Goal: Task Accomplishment & Management: Complete application form

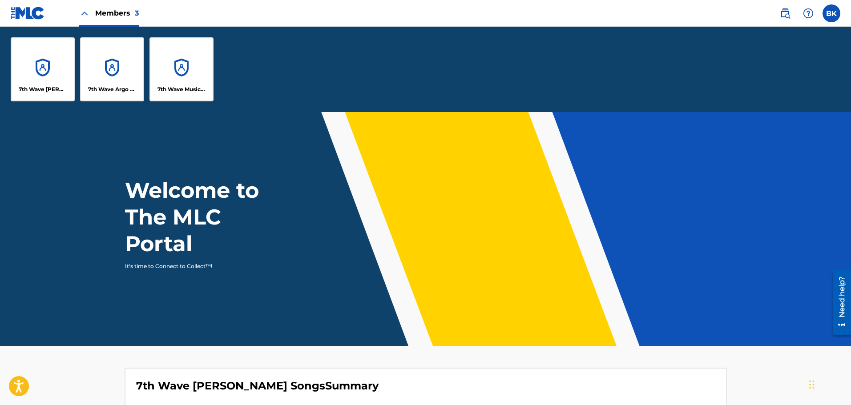
click at [825, 13] on label at bounding box center [831, 13] width 18 height 18
click at [831, 13] on input "BK [PERSON_NAME] [EMAIL_ADDRESS][DOMAIN_NAME] Notification Preferences Profile …" at bounding box center [831, 13] width 0 height 0
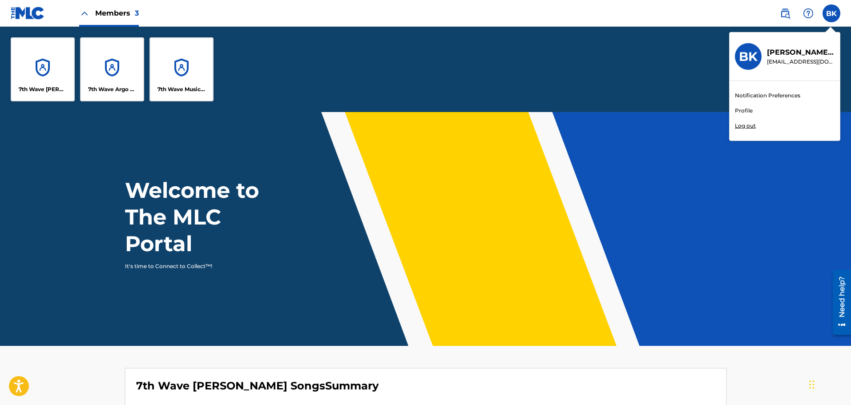
click at [743, 113] on link "Profile" at bounding box center [744, 111] width 18 height 8
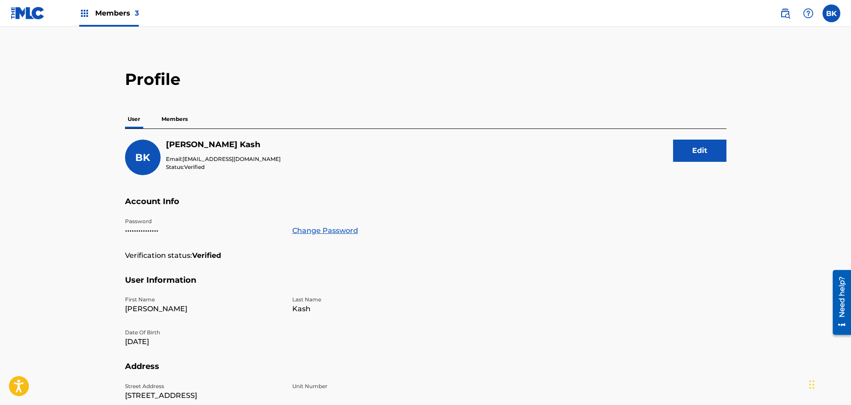
click at [170, 118] on p "Members" at bounding box center [175, 119] width 32 height 19
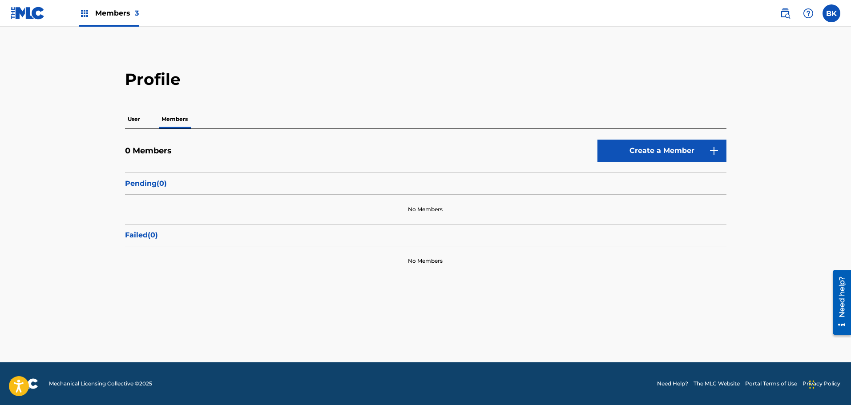
click at [636, 146] on link "Create a Member" at bounding box center [661, 151] width 129 height 22
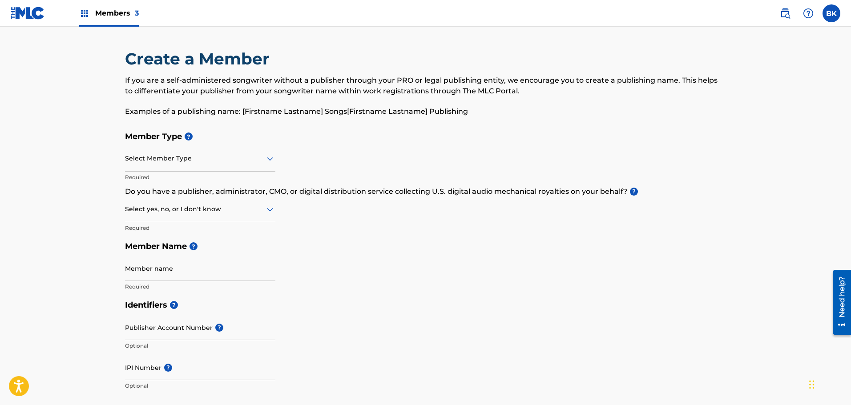
click at [182, 162] on div at bounding box center [200, 158] width 150 height 11
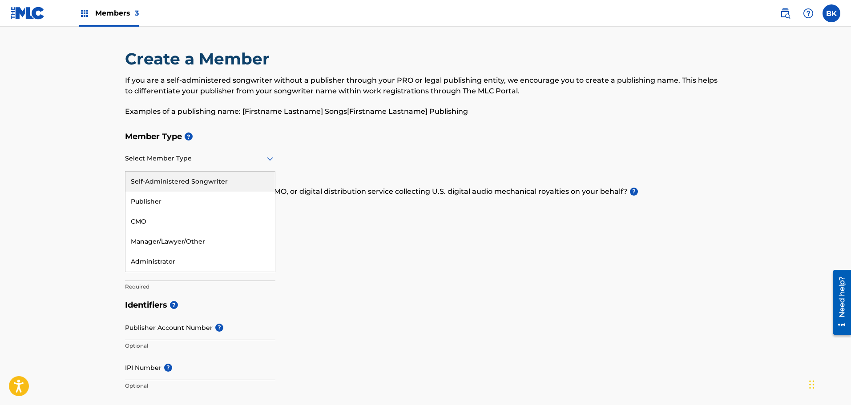
click at [226, 160] on div at bounding box center [200, 158] width 150 height 11
click at [172, 203] on div "Publisher" at bounding box center [199, 202] width 149 height 20
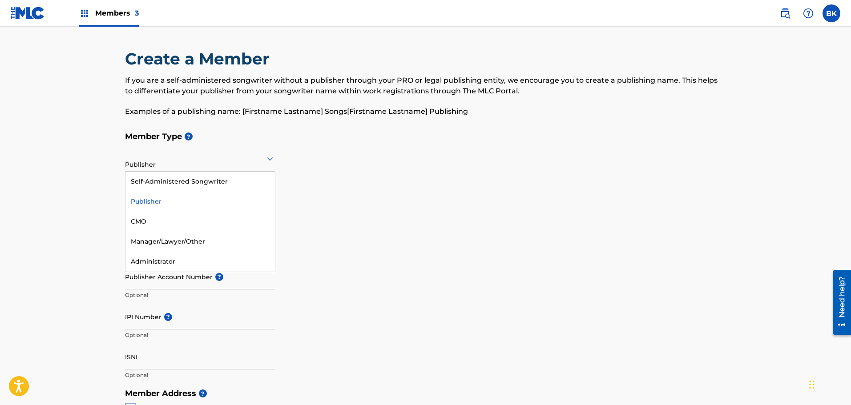
click at [183, 159] on div at bounding box center [200, 158] width 150 height 11
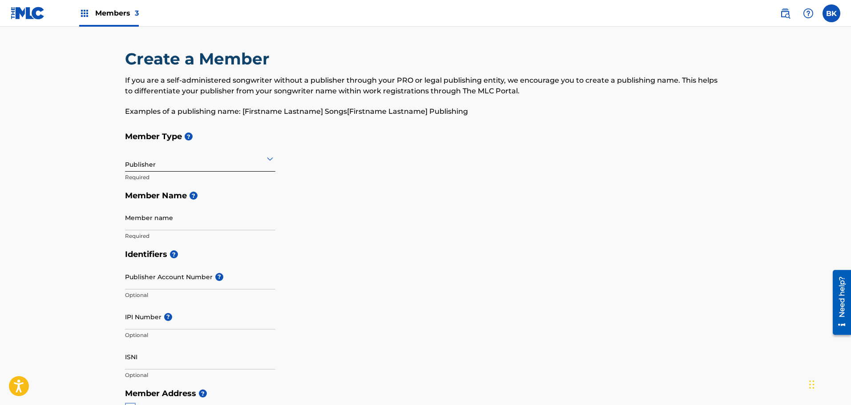
click at [315, 185] on div "Member Type ? Publisher Required Member Name ? Member name Required" at bounding box center [425, 186] width 601 height 118
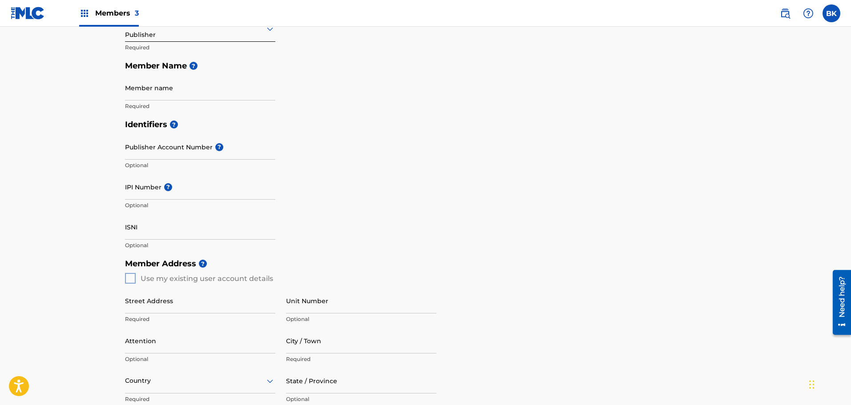
scroll to position [148, 0]
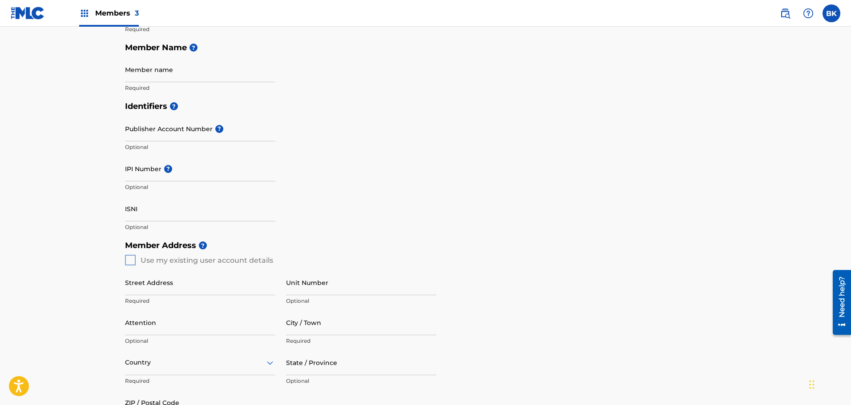
click at [133, 258] on div "Member Address ? Use my existing user account details Street Address Required U…" at bounding box center [425, 337] width 601 height 203
click at [129, 259] on div "Member Address ? Use my existing user account details Street Address Required U…" at bounding box center [425, 337] width 601 height 203
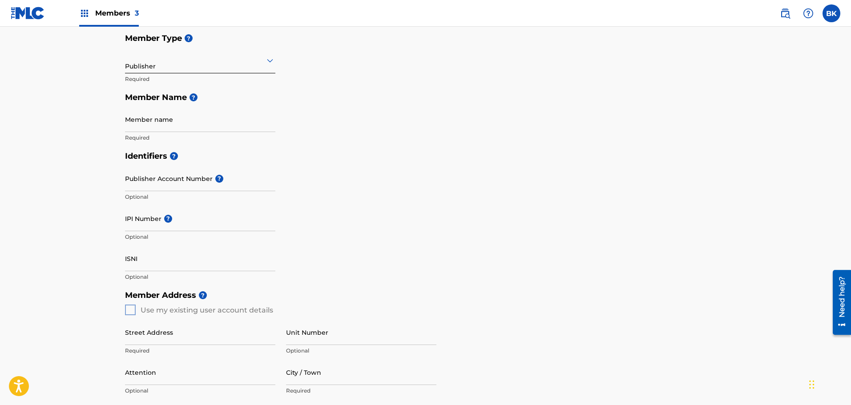
scroll to position [0, 0]
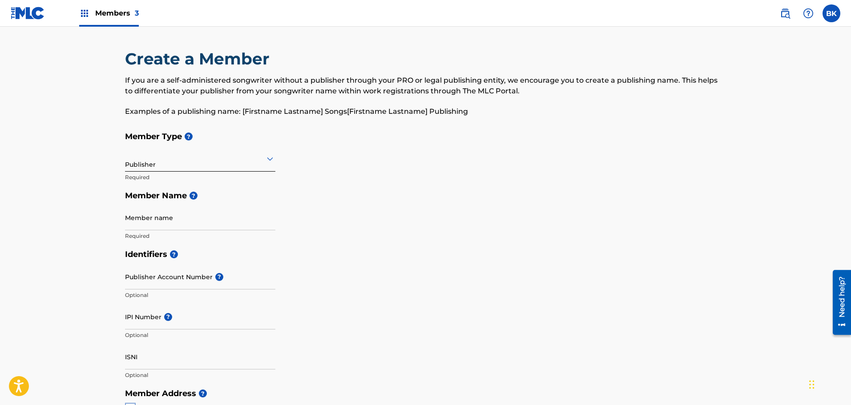
click at [138, 223] on input "Member name" at bounding box center [200, 217] width 150 height 25
click at [137, 222] on input "Member name" at bounding box center [200, 217] width 150 height 25
type input "Blow The Doors Off Chicago Music"
click at [142, 285] on input "Publisher Account Number ?" at bounding box center [200, 276] width 150 height 25
click at [134, 322] on input "IPI Number ?" at bounding box center [200, 316] width 150 height 25
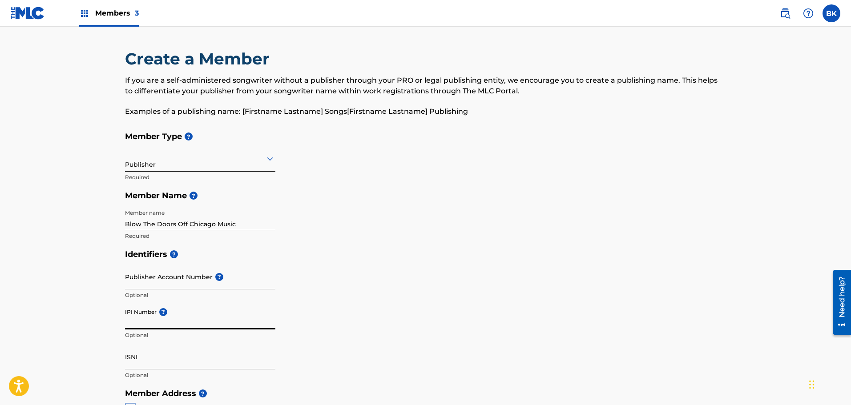
paste input "541632178"
type input "541632178"
click at [345, 316] on div "Identifiers ? Publisher Account Number ? Optional IPI Number ? 541632178 Option…" at bounding box center [425, 314] width 601 height 139
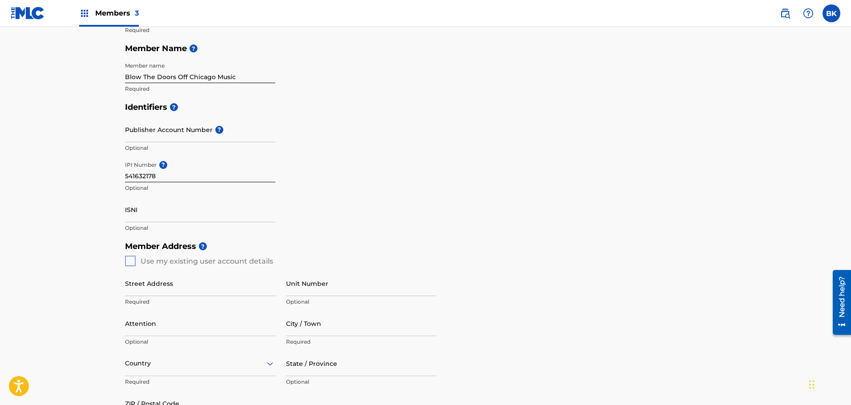
scroll to position [148, 0]
click at [133, 262] on div "Member Address ? Use my existing user account details Street Address Required U…" at bounding box center [425, 337] width 601 height 203
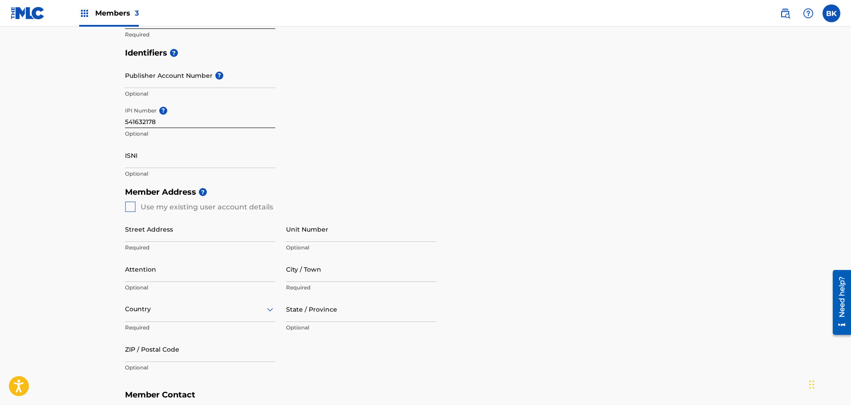
scroll to position [222, 0]
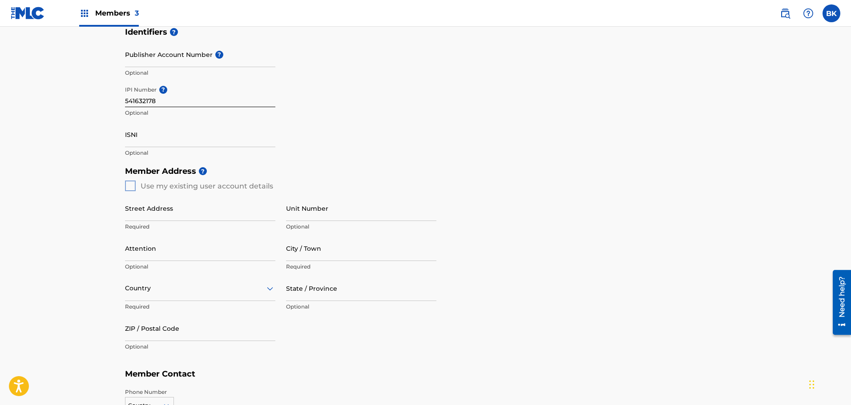
click at [143, 214] on input "Street Address" at bounding box center [200, 208] width 150 height 25
click at [131, 190] on div "Member Address ? Use my existing user account details Street Address Required U…" at bounding box center [425, 263] width 601 height 203
click at [159, 217] on input "Street Address" at bounding box center [200, 208] width 150 height 25
click at [399, 177] on h5 "Member Address ?" at bounding box center [425, 171] width 601 height 19
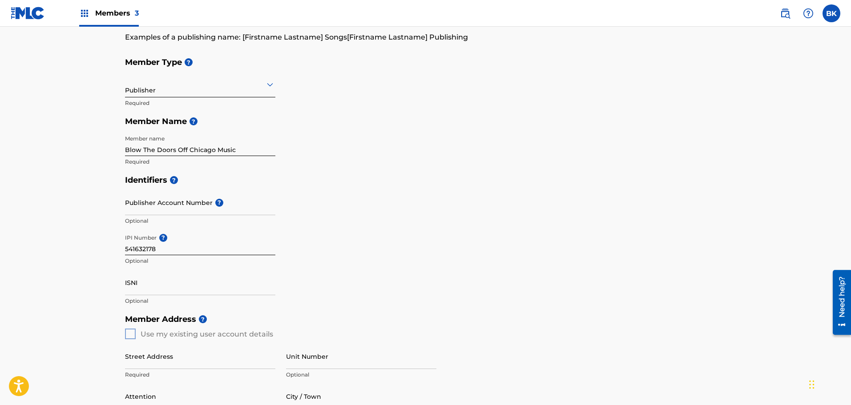
scroll to position [148, 0]
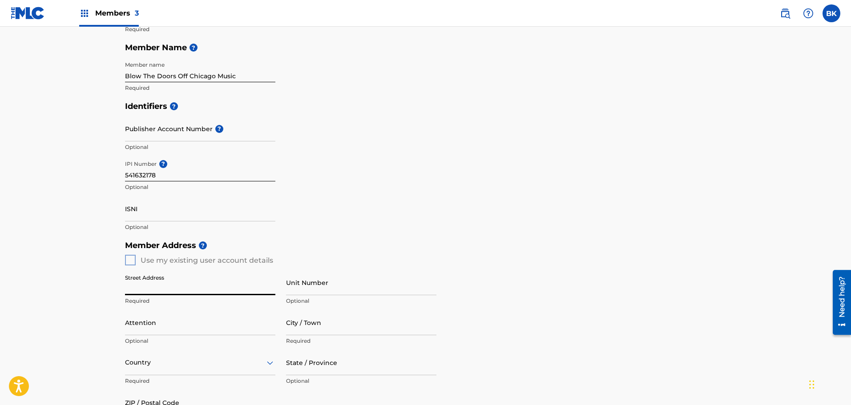
click at [141, 292] on input "Street Address" at bounding box center [200, 282] width 150 height 25
click at [347, 256] on div "Member Address ? Use my existing user account details Street Address Required U…" at bounding box center [425, 337] width 601 height 203
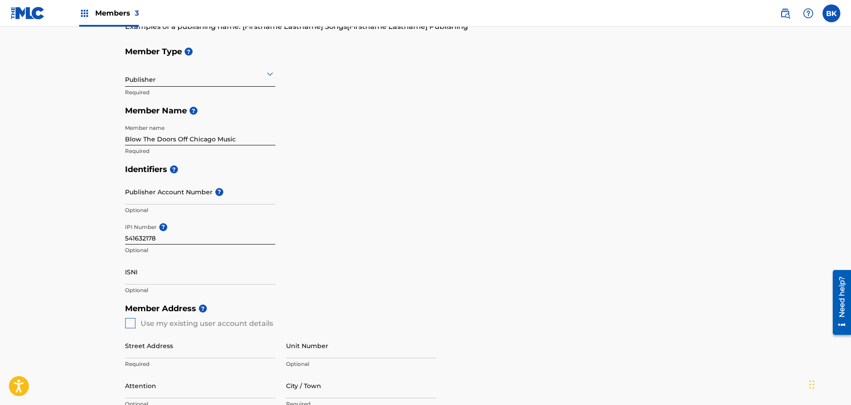
scroll to position [0, 0]
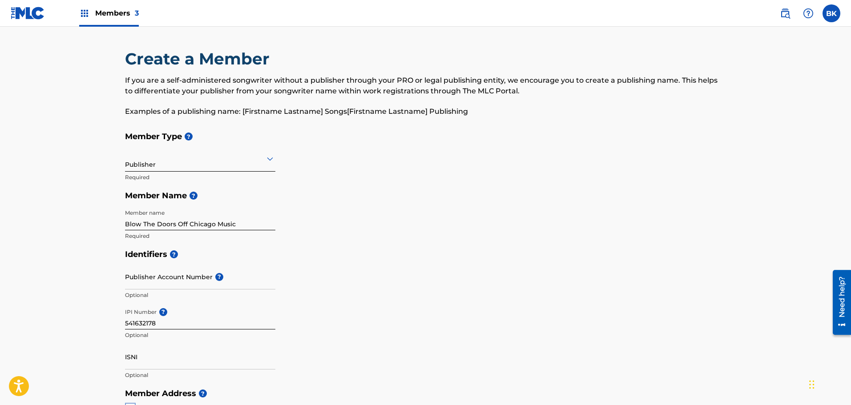
click at [270, 161] on icon at bounding box center [270, 158] width 11 height 11
click at [179, 164] on div "Publisher" at bounding box center [200, 159] width 150 height 22
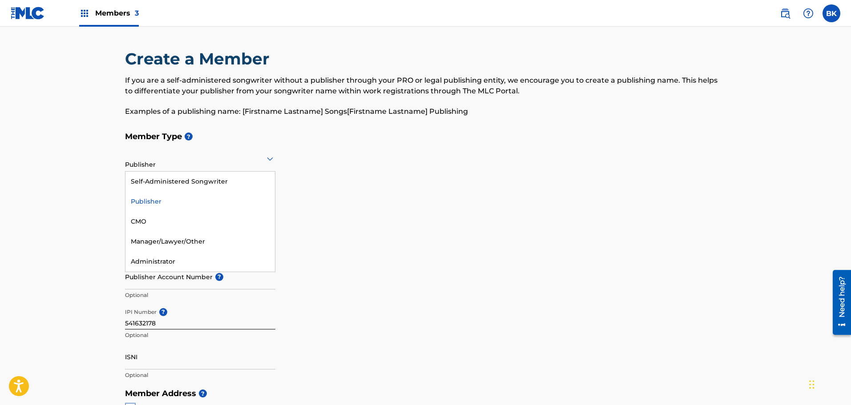
click at [179, 164] on div "Publisher" at bounding box center [200, 159] width 150 height 22
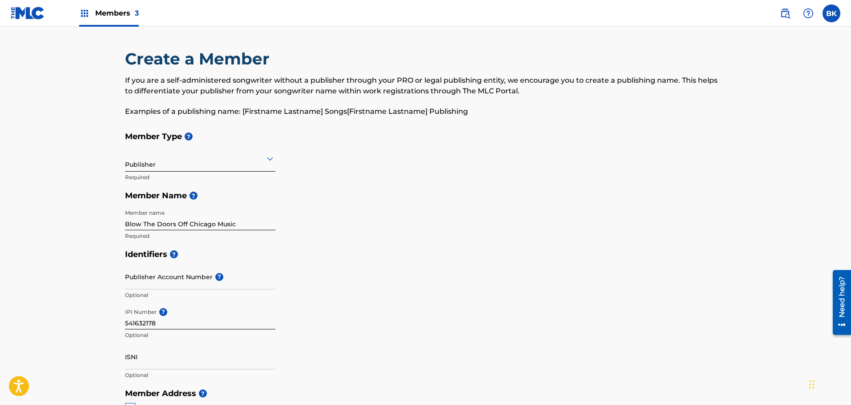
click at [177, 161] on div at bounding box center [200, 158] width 150 height 11
click at [270, 164] on icon at bounding box center [270, 158] width 11 height 11
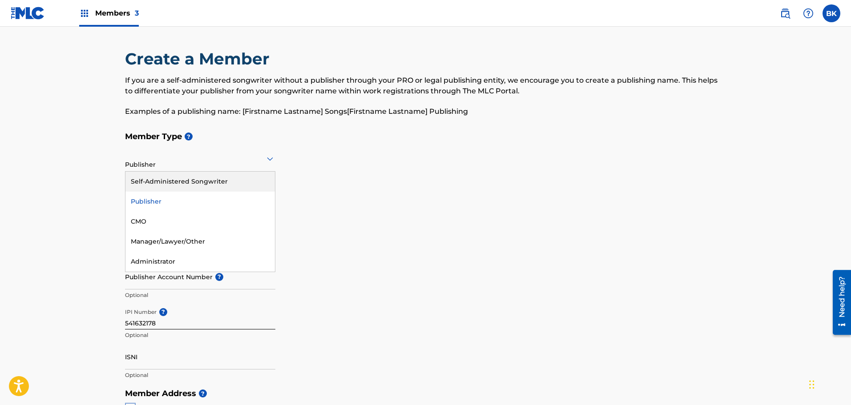
click at [207, 141] on h5 "Member Type ?" at bounding box center [425, 136] width 601 height 19
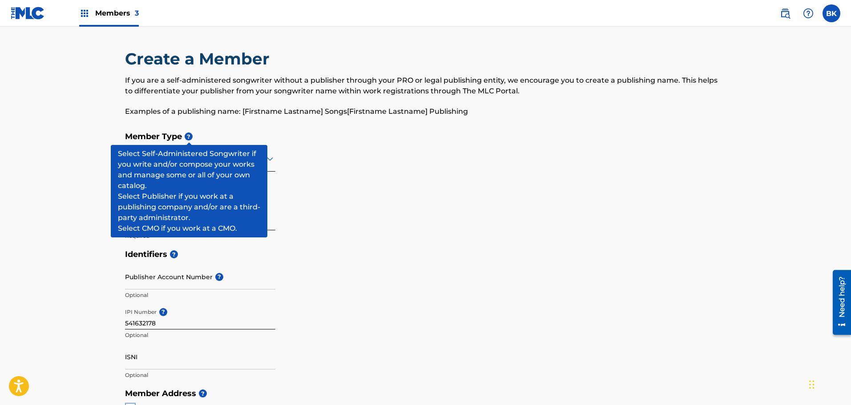
click at [190, 134] on span "?" at bounding box center [189, 137] width 8 height 8
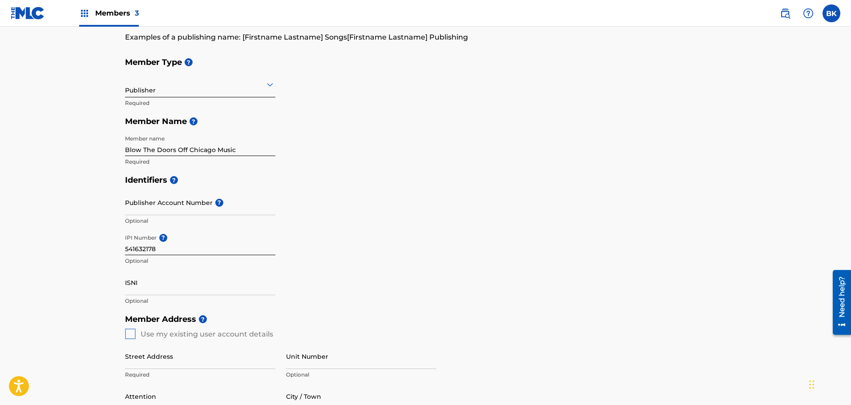
click at [422, 163] on div "Member Type ? Publisher Required Member Name ? Member name Blow The Doors Off C…" at bounding box center [425, 112] width 601 height 118
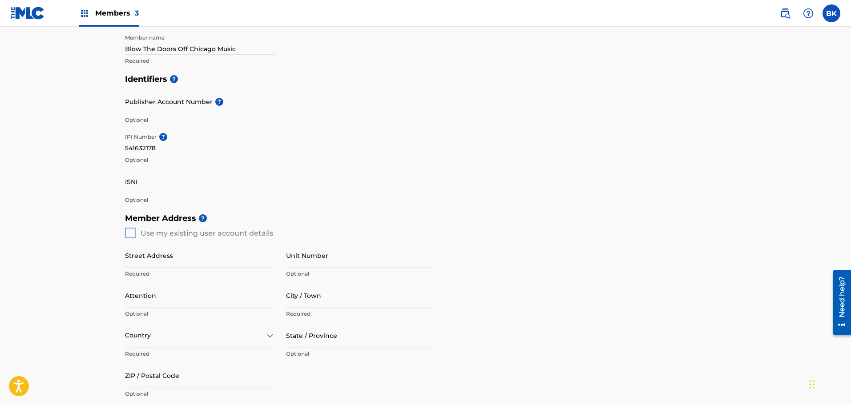
scroll to position [222, 0]
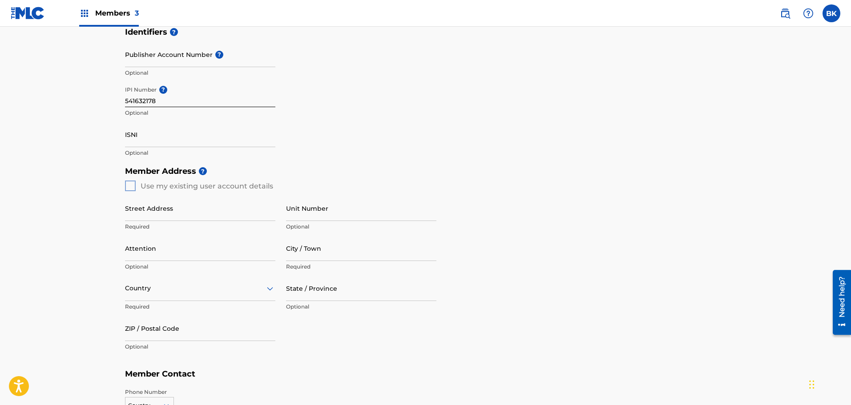
click at [130, 184] on div "Member Address ? Use my existing user account details Street Address Required U…" at bounding box center [425, 263] width 601 height 203
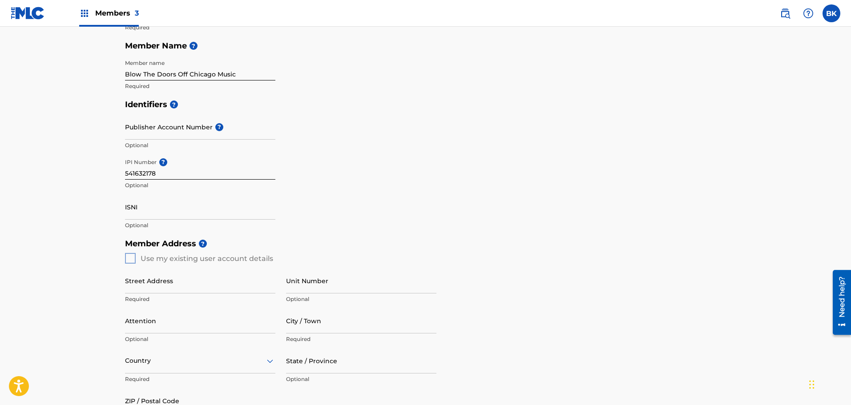
scroll to position [0, 0]
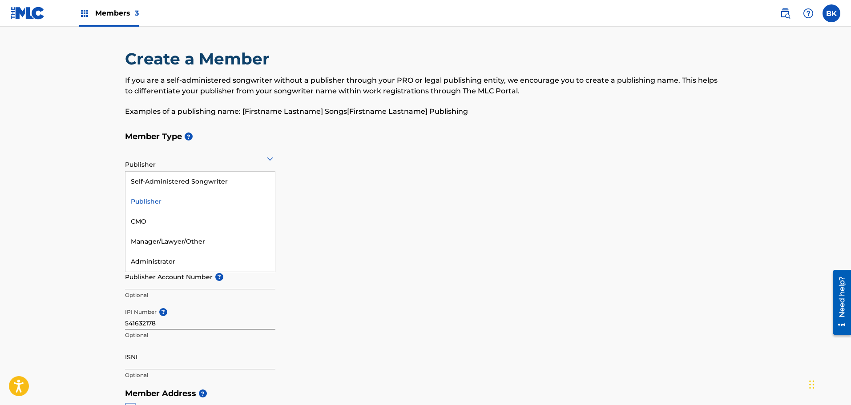
click at [157, 164] on div "Publisher" at bounding box center [200, 159] width 150 height 22
click at [153, 260] on div "Administrator" at bounding box center [199, 262] width 149 height 20
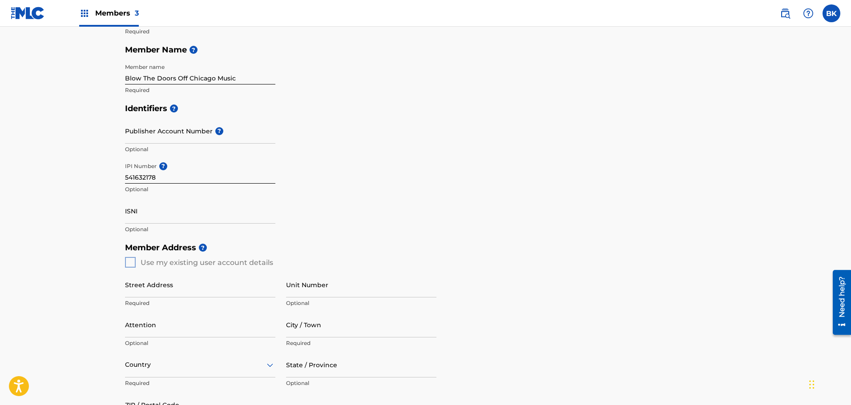
scroll to position [148, 0]
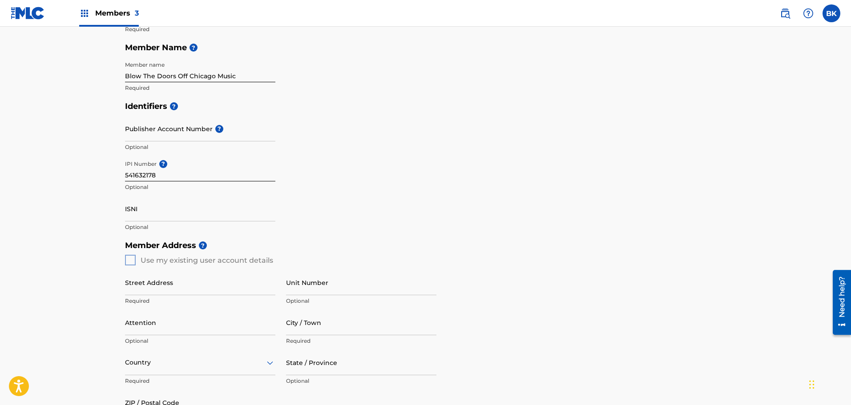
click at [133, 262] on div "Member Address ? Use my existing user account details Street Address Required U…" at bounding box center [425, 337] width 601 height 203
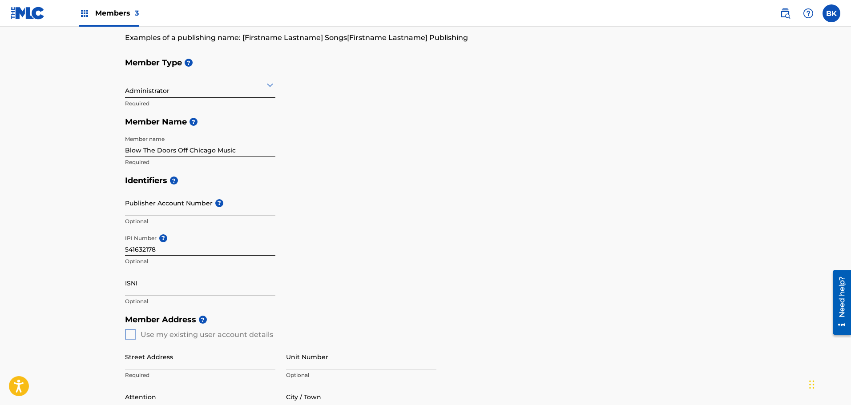
scroll to position [0, 0]
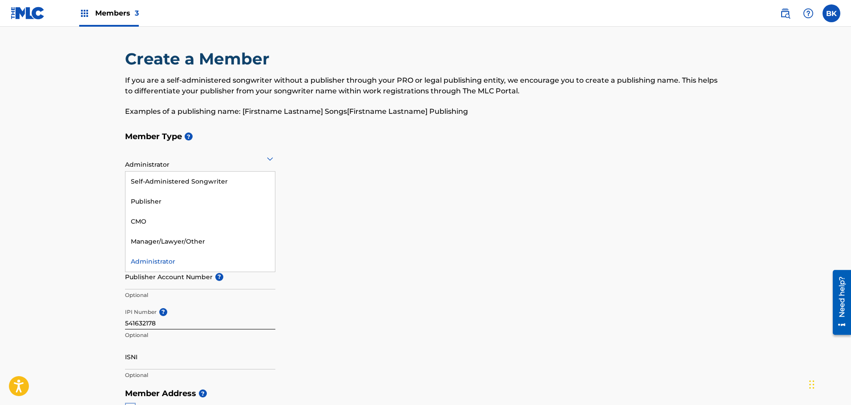
click at [271, 163] on icon at bounding box center [270, 158] width 11 height 11
click at [225, 129] on h5 "Member Type ?" at bounding box center [425, 136] width 601 height 19
click at [162, 161] on div at bounding box center [200, 158] width 150 height 11
click at [170, 178] on div "Self-Administered Songwriter" at bounding box center [199, 182] width 149 height 20
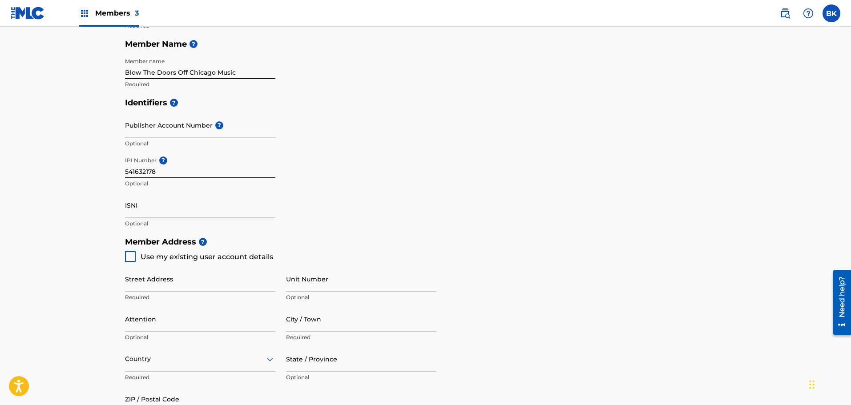
scroll to position [222, 0]
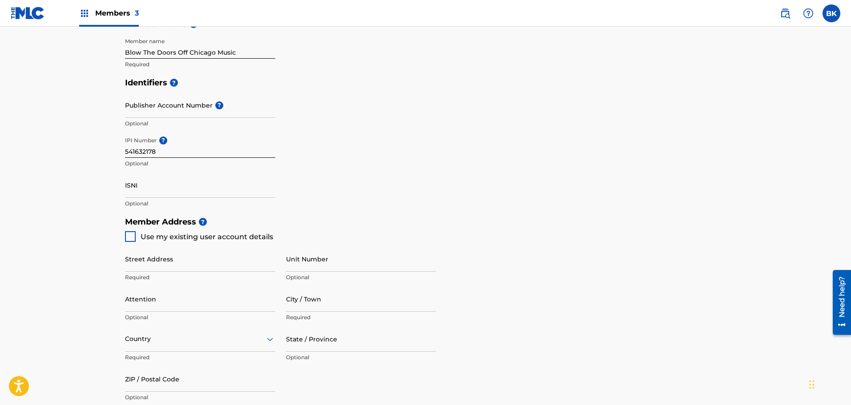
click at [129, 241] on div at bounding box center [130, 236] width 11 height 11
type input "[STREET_ADDRESS]"
type input "Brentwood"
type input "37027"
type input "386"
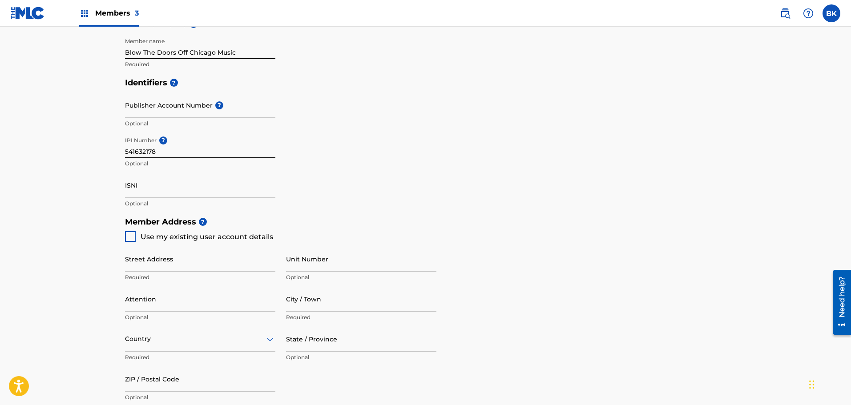
type input "2359856"
type input "[EMAIL_ADDRESS][DOMAIN_NAME]"
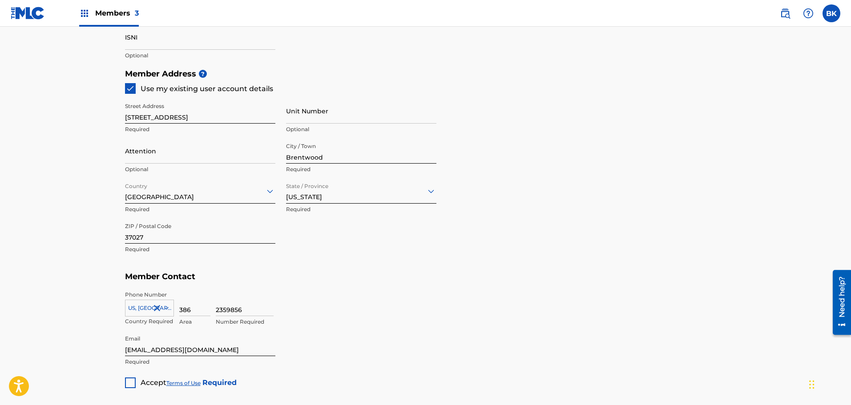
scroll to position [297, 0]
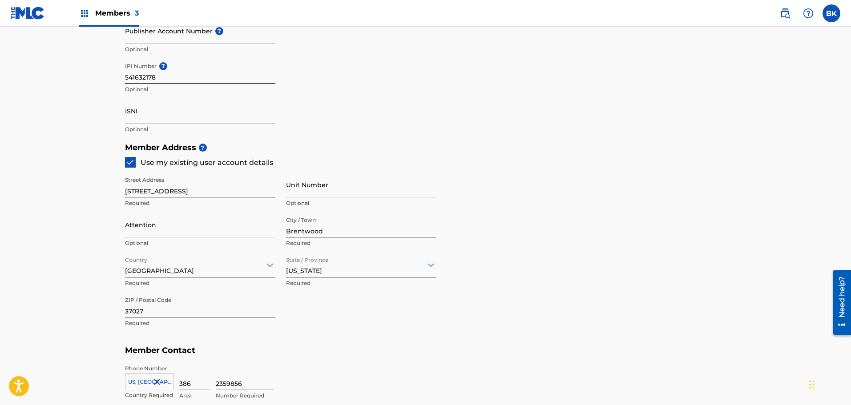
click at [135, 164] on div at bounding box center [130, 162] width 11 height 11
click at [208, 194] on input "[STREET_ADDRESS]" at bounding box center [200, 184] width 150 height 25
drag, startPoint x: 208, startPoint y: 194, endPoint x: 100, endPoint y: 194, distance: 108.5
click at [100, 194] on main "Create a Member If you are a self-administered songwriter without a publisher t…" at bounding box center [425, 129] width 851 height 799
type input "PO Box 1042"
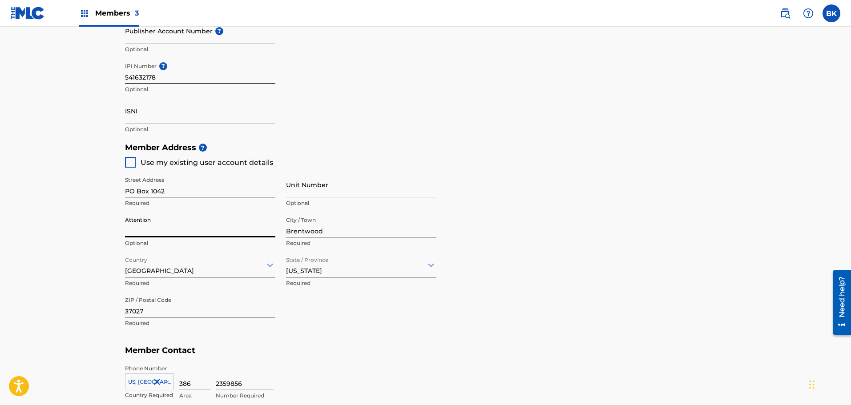
click at [152, 228] on input "Attention" at bounding box center [200, 224] width 150 height 25
type input "[PERSON_NAME]"
type input "[GEOGRAPHIC_DATA]"
type input "TN"
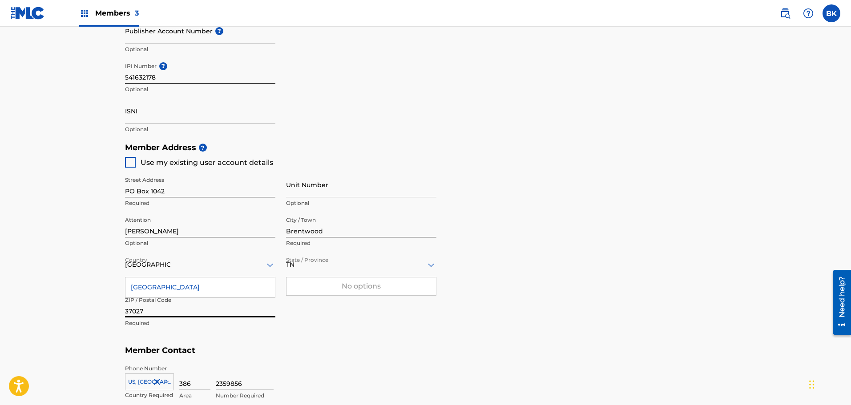
click at [147, 311] on input "37027" at bounding box center [200, 304] width 150 height 25
drag, startPoint x: 147, startPoint y: 311, endPoint x: 141, endPoint y: 311, distance: 6.7
click at [141, 311] on input "37027" at bounding box center [200, 304] width 150 height 25
type input "37024-1042"
click at [329, 347] on h5 "Member Contact" at bounding box center [425, 350] width 601 height 19
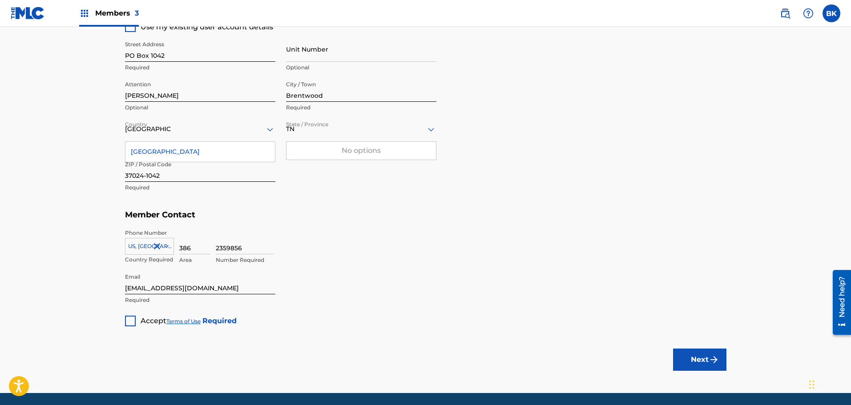
scroll to position [445, 0]
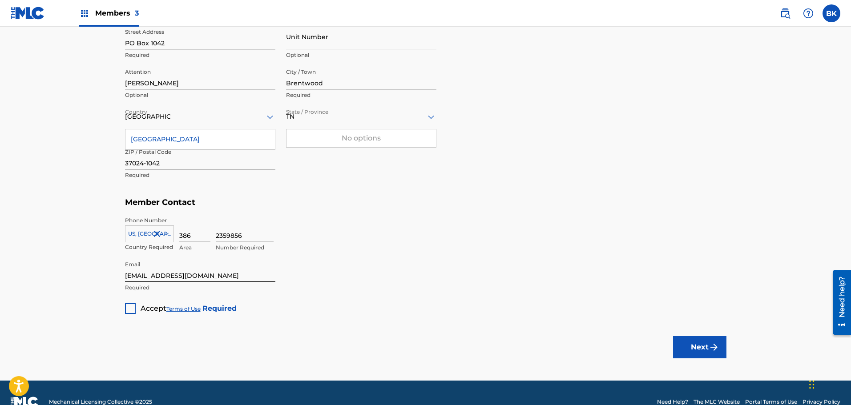
drag, startPoint x: 198, startPoint y: 236, endPoint x: 177, endPoint y: 236, distance: 20.5
click at [177, 236] on div "[GEOGRAPHIC_DATA], [GEOGRAPHIC_DATA] +1 Country Required 386 Area 2359856 Numbe…" at bounding box center [425, 237] width 601 height 40
type input "615"
type input "4225595"
click at [130, 311] on div at bounding box center [130, 308] width 11 height 11
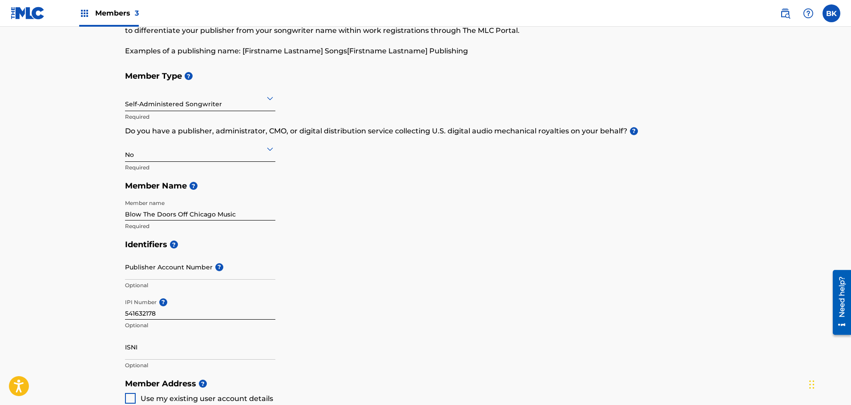
scroll to position [0, 0]
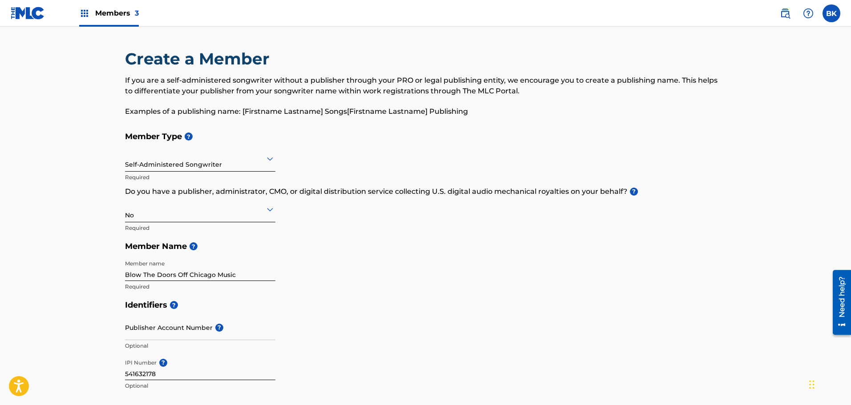
click at [300, 161] on div "Member Type ? Self-Administered Songwriter Required Do you have a publisher, ad…" at bounding box center [425, 211] width 601 height 169
click at [385, 267] on div "Member Type ? Self-Administered Songwriter Required Do you have a publisher, ad…" at bounding box center [425, 211] width 601 height 169
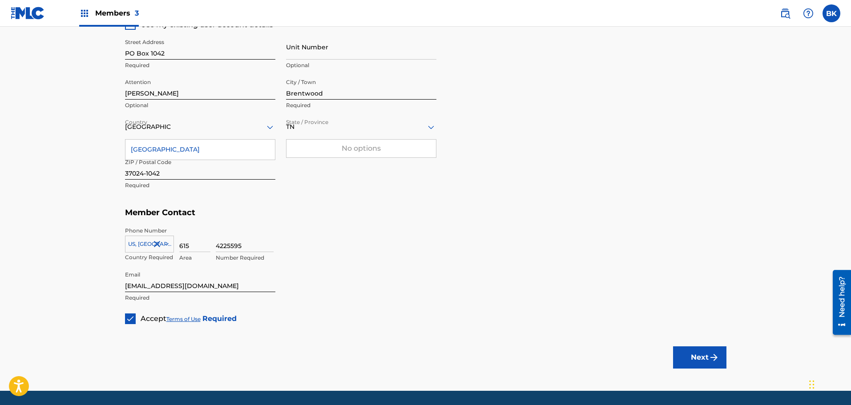
scroll to position [445, 0]
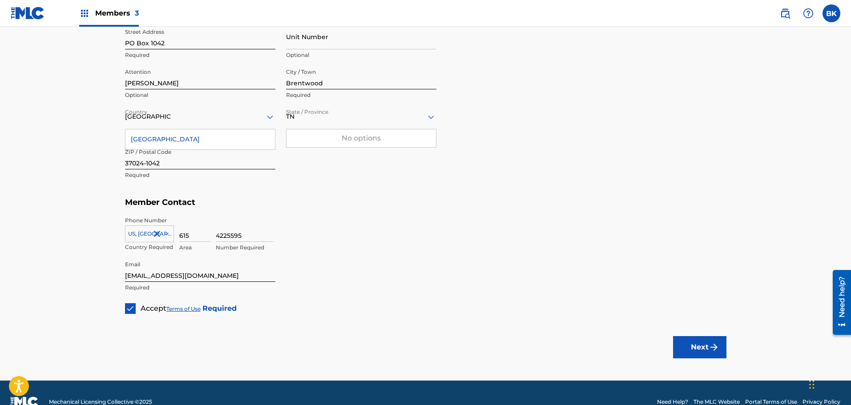
click at [706, 348] on button "Next" at bounding box center [699, 347] width 53 height 22
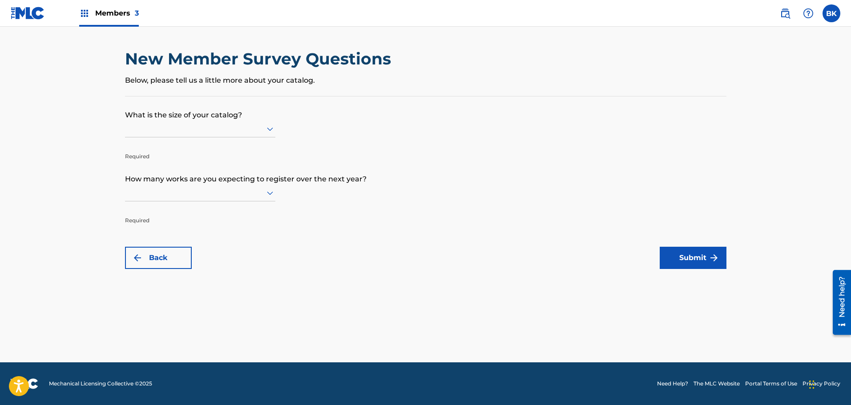
click at [273, 133] on icon at bounding box center [270, 129] width 11 height 11
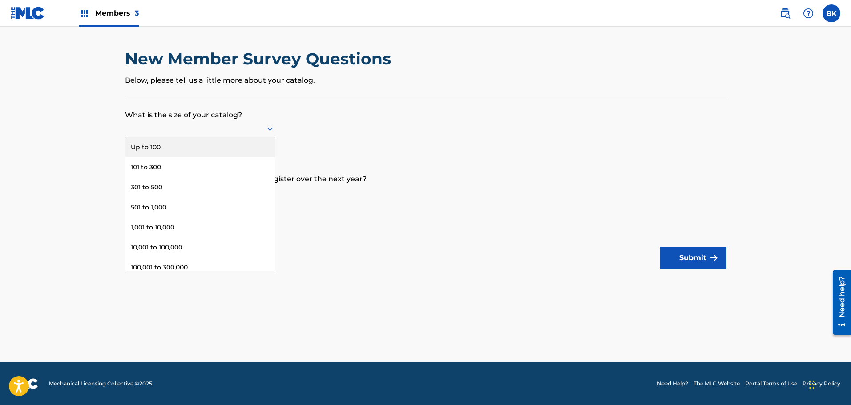
click at [178, 147] on div "Up to 100" at bounding box center [199, 147] width 149 height 20
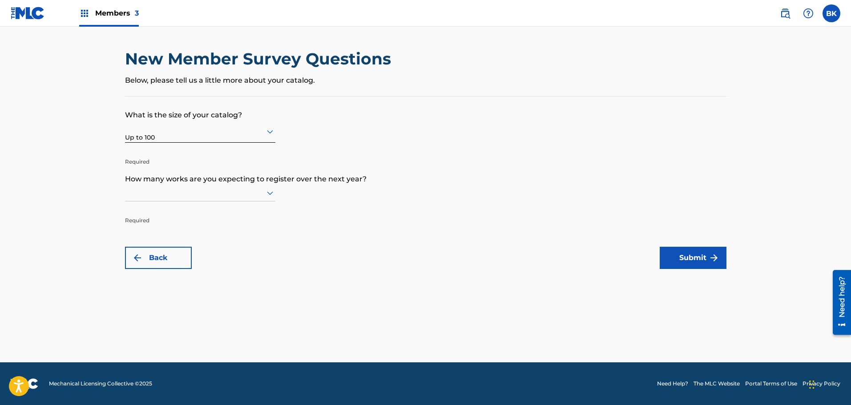
click at [266, 194] on icon at bounding box center [270, 193] width 11 height 11
click at [173, 204] on div "Up to 100" at bounding box center [199, 212] width 149 height 20
click at [683, 260] on button "Submit" at bounding box center [693, 258] width 67 height 22
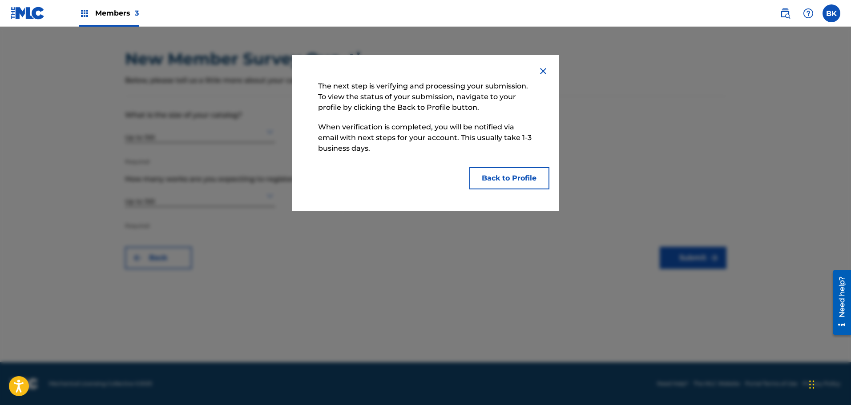
click at [505, 183] on button "Back to Profile" at bounding box center [509, 178] width 80 height 22
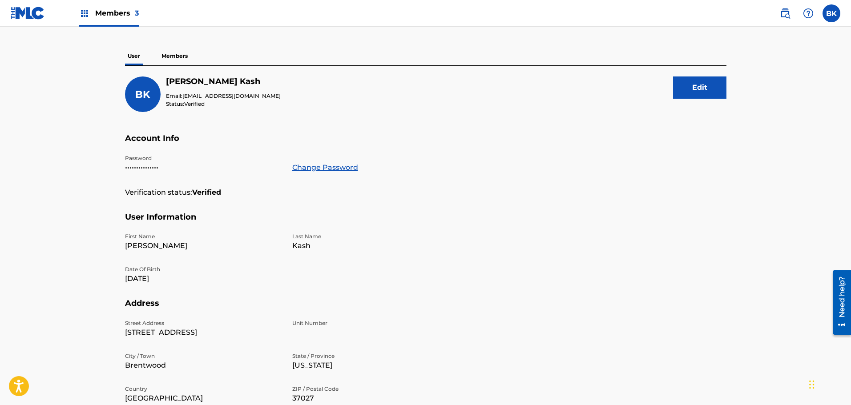
scroll to position [45, 0]
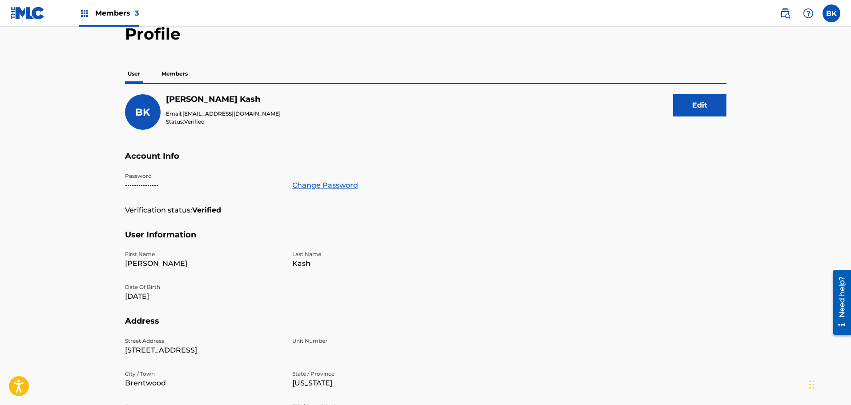
click at [181, 73] on p "Members" at bounding box center [175, 74] width 32 height 19
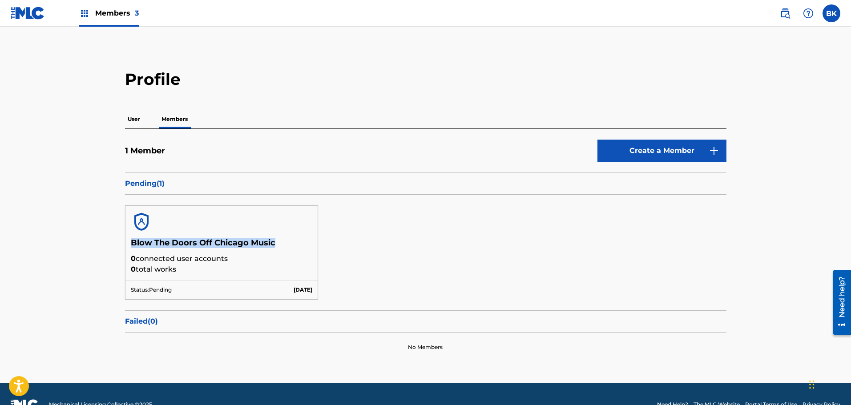
drag, startPoint x: 132, startPoint y: 245, endPoint x: 276, endPoint y: 243, distance: 144.6
click at [276, 243] on h5 "Blow The Doors Off Chicago Music" at bounding box center [222, 246] width 182 height 16
copy h5 "Blow The Doors Off Chicago Music"
click at [131, 121] on p "User" at bounding box center [134, 119] width 18 height 19
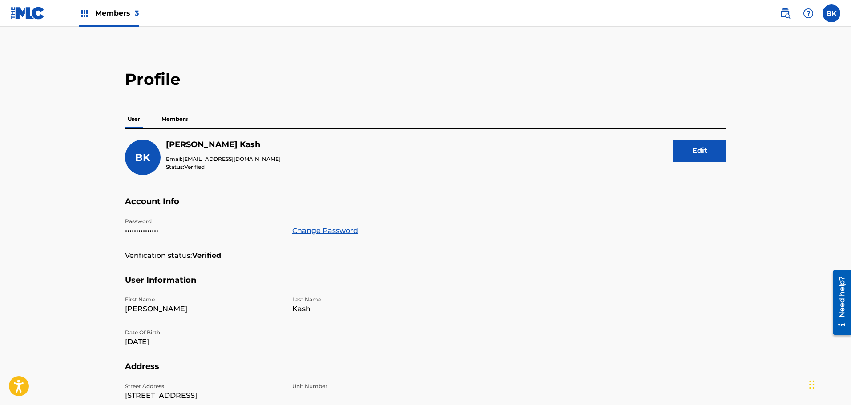
click at [121, 16] on span "Members 3" at bounding box center [117, 13] width 44 height 10
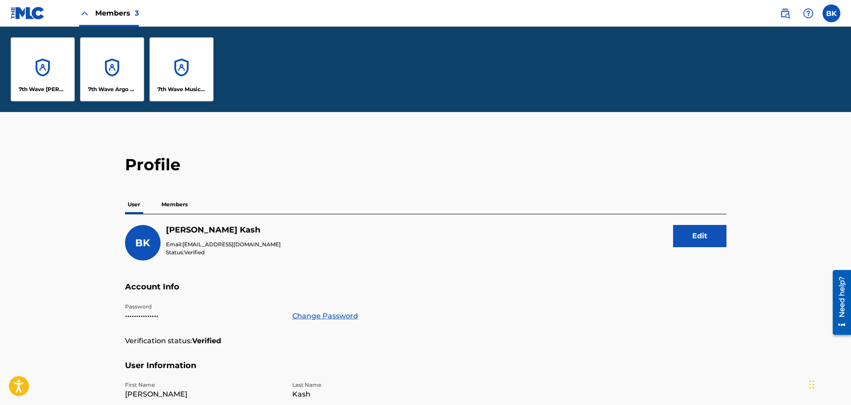
click at [111, 73] on div "7th Wave Argo Vela Songs" at bounding box center [112, 69] width 64 height 64
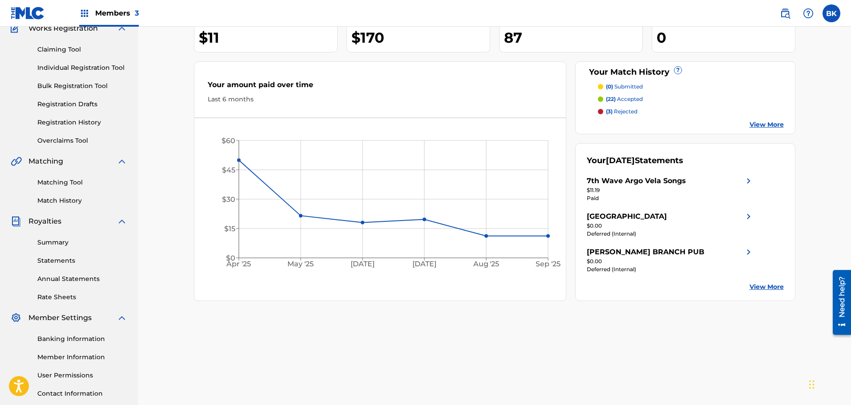
scroll to position [146, 0]
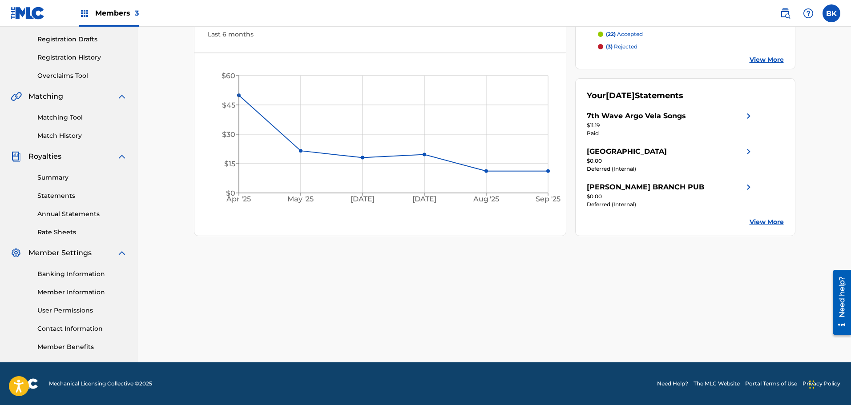
click at [76, 296] on link "Member Information" at bounding box center [82, 292] width 90 height 9
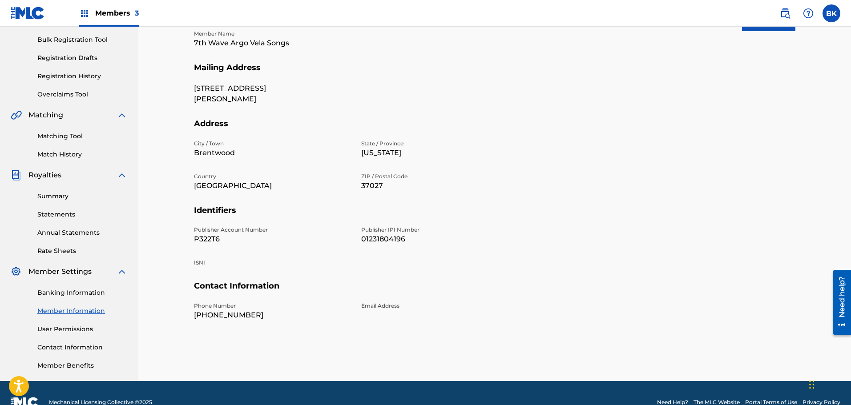
scroll to position [146, 0]
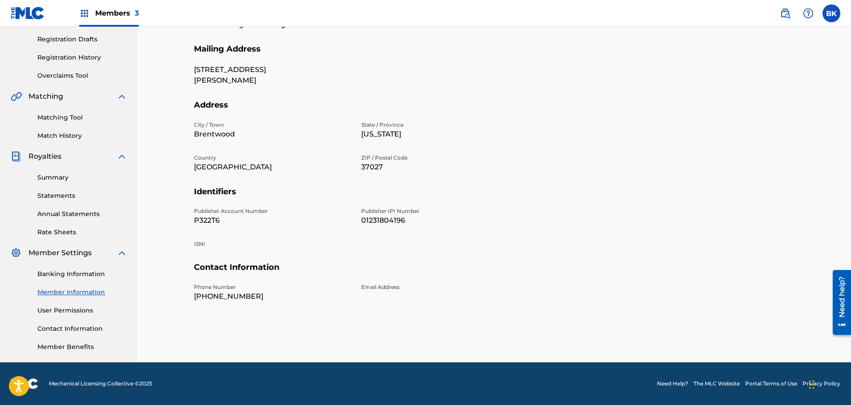
click at [89, 327] on link "Contact Information" at bounding box center [82, 328] width 90 height 9
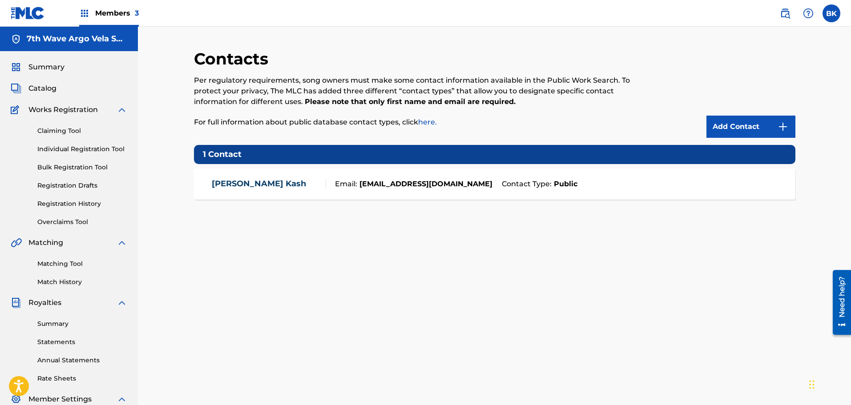
click at [260, 186] on div "[PERSON_NAME]" at bounding box center [269, 184] width 114 height 10
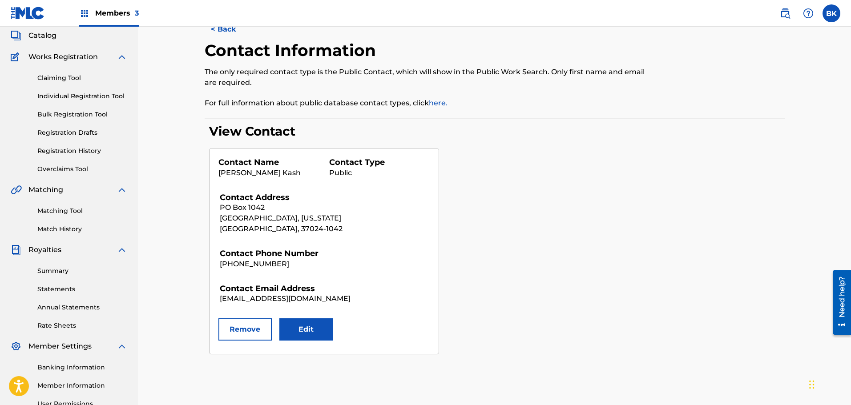
scroll to position [74, 0]
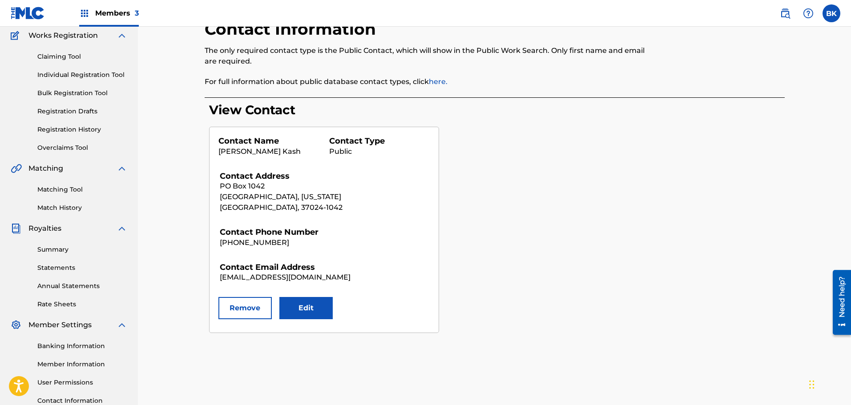
click at [566, 232] on div "View Contact Contact Name [PERSON_NAME] Contact Type Public Contact Address [ST…" at bounding box center [497, 217] width 576 height 231
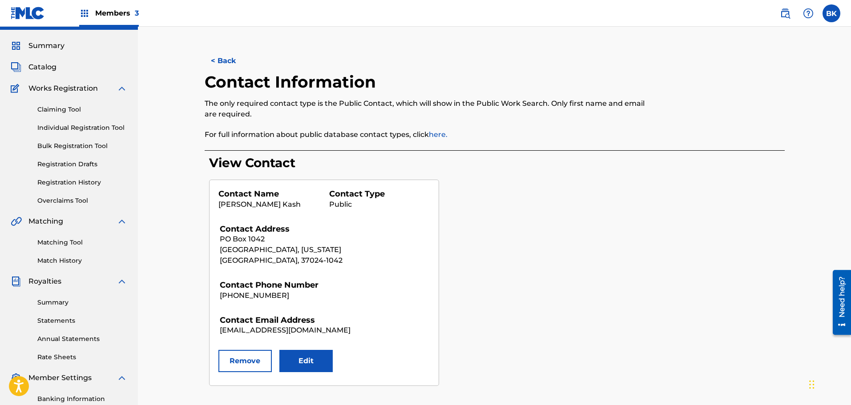
scroll to position [0, 0]
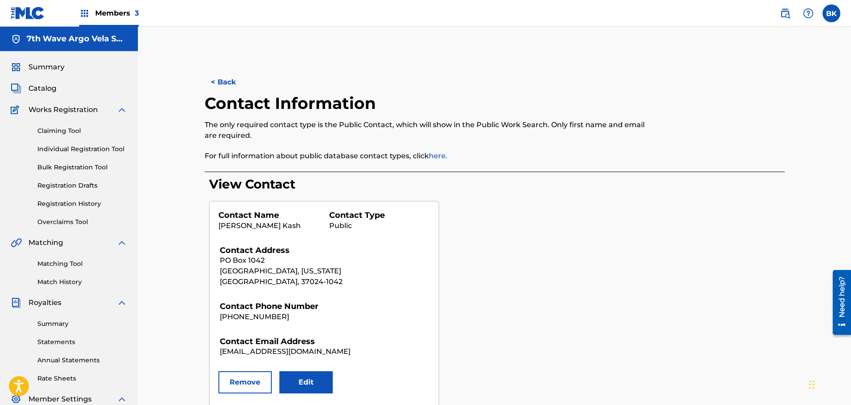
click at [48, 65] on span "Summary" at bounding box center [46, 67] width 36 height 11
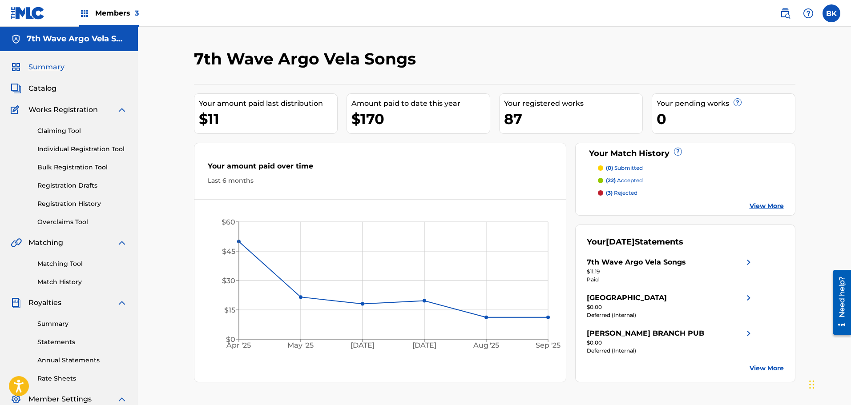
click at [109, 15] on span "Members 3" at bounding box center [117, 13] width 44 height 10
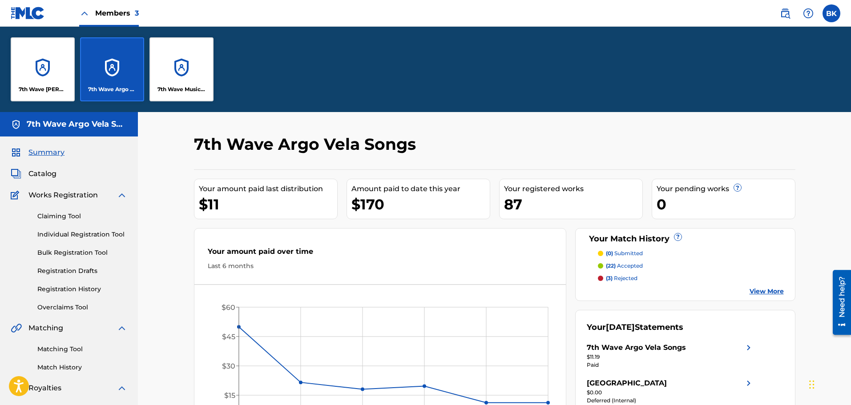
click at [88, 18] on img at bounding box center [84, 13] width 11 height 11
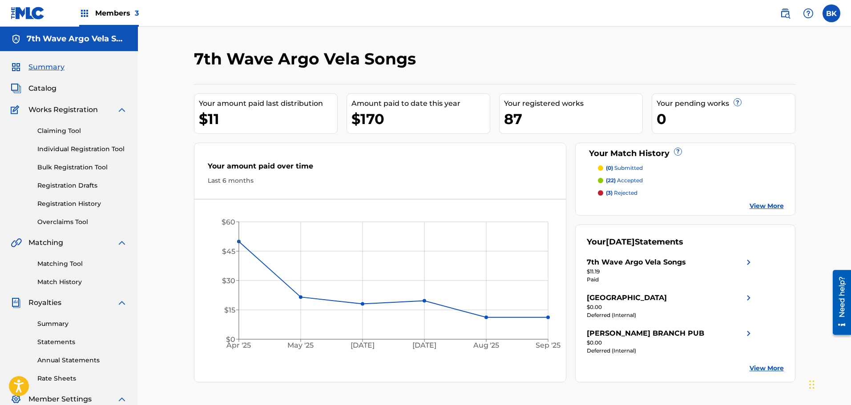
click at [111, 15] on span "Members 3" at bounding box center [117, 13] width 44 height 10
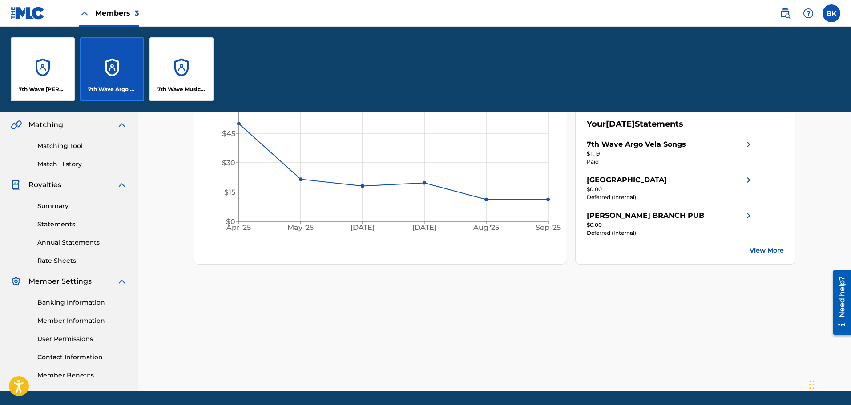
scroll to position [232, 0]
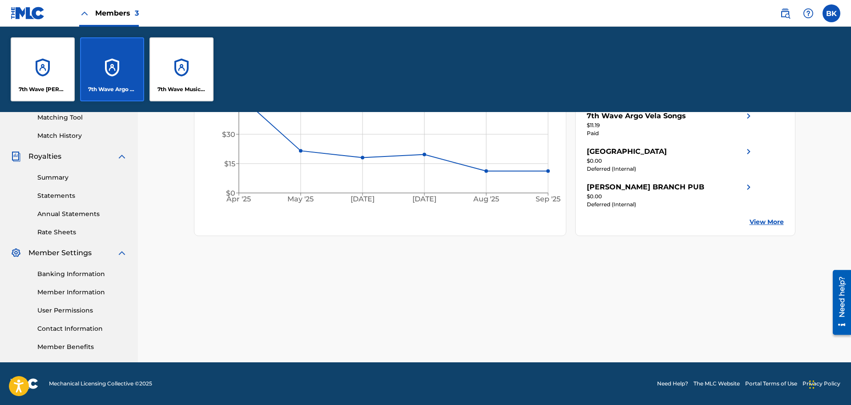
click at [118, 10] on span "Members 3" at bounding box center [117, 13] width 44 height 10
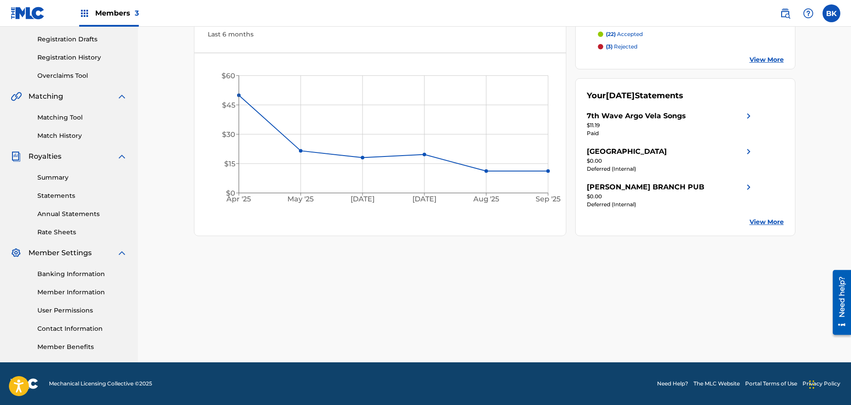
click at [30, 14] on img at bounding box center [28, 13] width 34 height 13
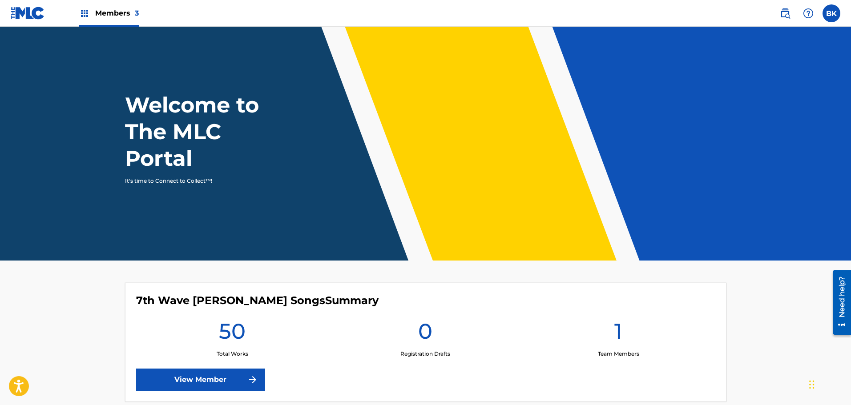
click at [834, 18] on label at bounding box center [831, 13] width 18 height 18
click at [831, 13] on input "BK [PERSON_NAME] [EMAIL_ADDRESS][DOMAIN_NAME] Notification Preferences Profile …" at bounding box center [831, 13] width 0 height 0
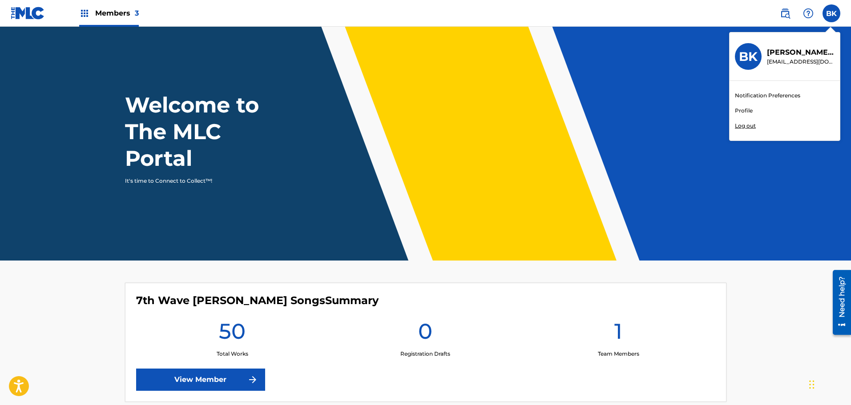
click at [746, 112] on link "Profile" at bounding box center [744, 111] width 18 height 8
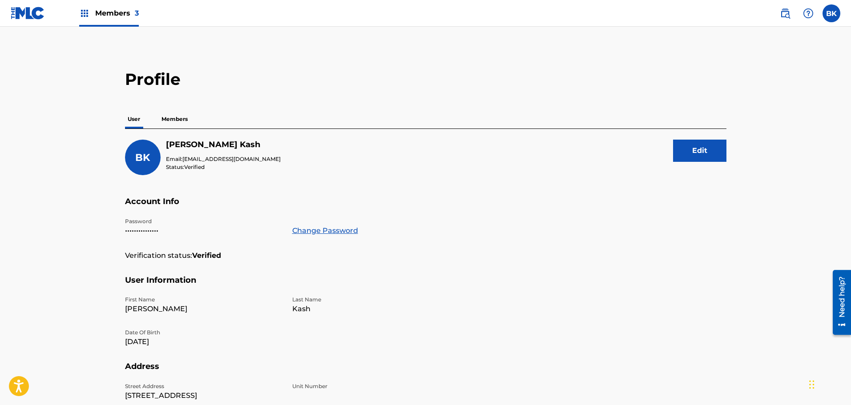
click at [175, 121] on p "Members" at bounding box center [175, 119] width 32 height 19
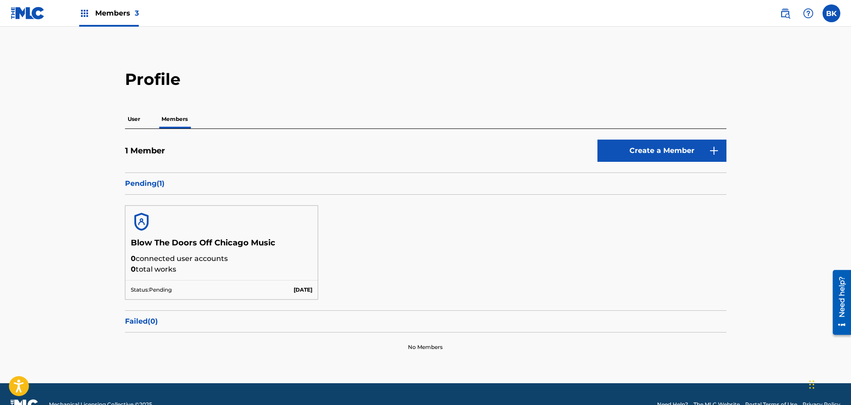
click at [137, 122] on p "User" at bounding box center [134, 119] width 18 height 19
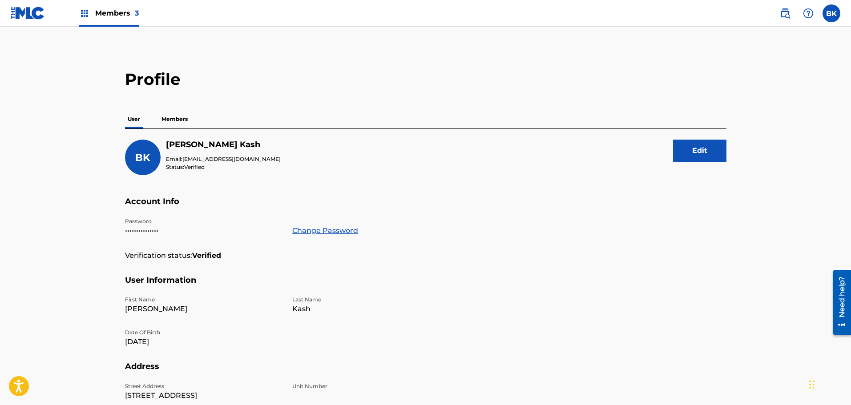
click at [834, 16] on label at bounding box center [831, 13] width 18 height 18
click at [831, 13] on input "BK [PERSON_NAME] [EMAIL_ADDRESS][DOMAIN_NAME] Notification Preferences Profile …" at bounding box center [831, 13] width 0 height 0
click at [754, 125] on p "Log out" at bounding box center [745, 126] width 21 height 8
click at [831, 13] on input "BK [PERSON_NAME] [EMAIL_ADDRESS][DOMAIN_NAME] Notification Preferences Profile …" at bounding box center [831, 13] width 0 height 0
